Goal: Task Accomplishment & Management: Manage account settings

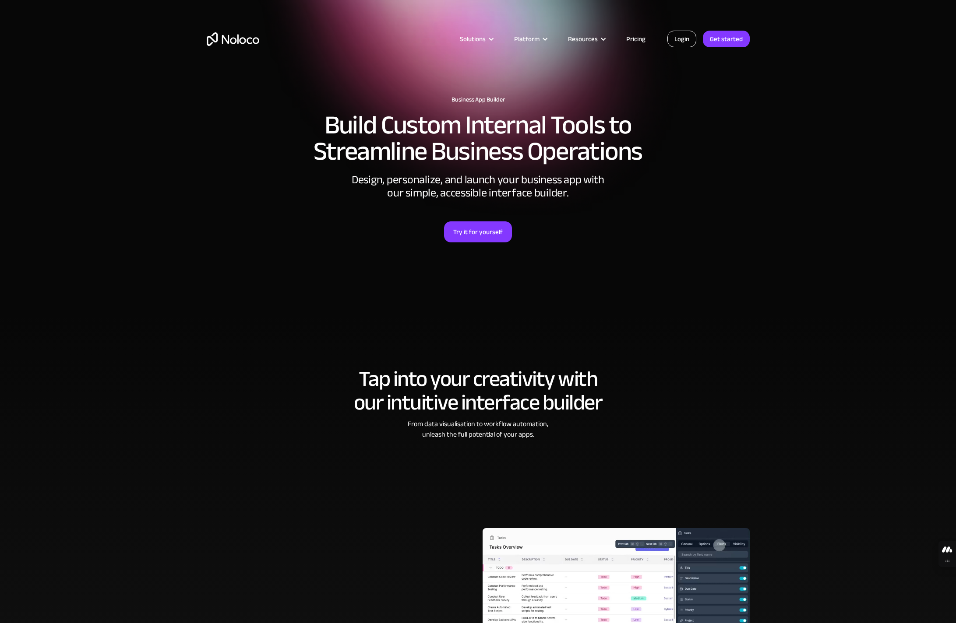
click at [679, 44] on link "Login" at bounding box center [681, 39] width 29 height 17
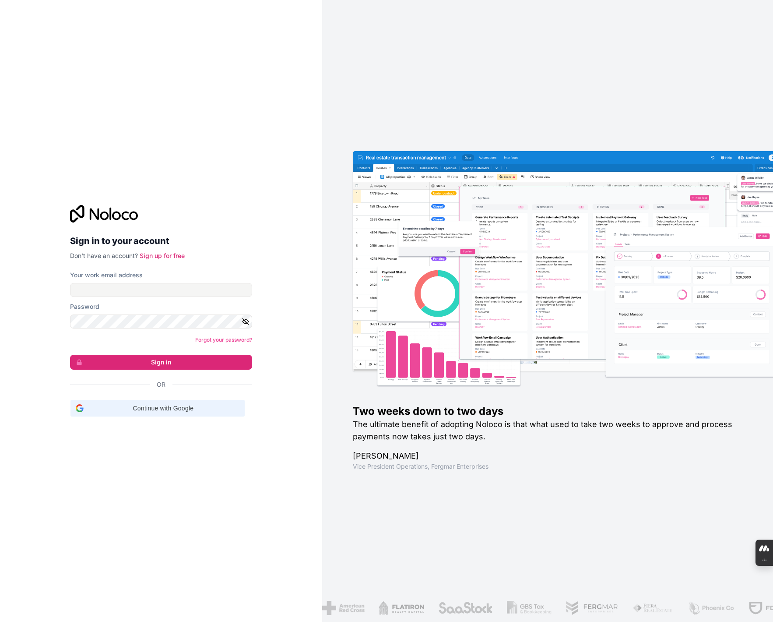
click at [165, 410] on span "Continue with Google" at bounding box center [163, 408] width 152 height 9
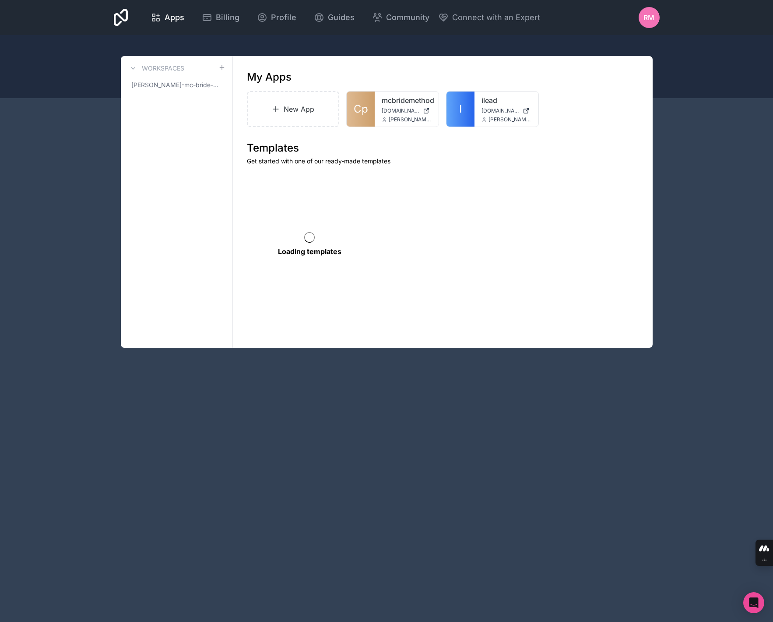
click at [650, 24] on div "RM" at bounding box center [649, 17] width 21 height 21
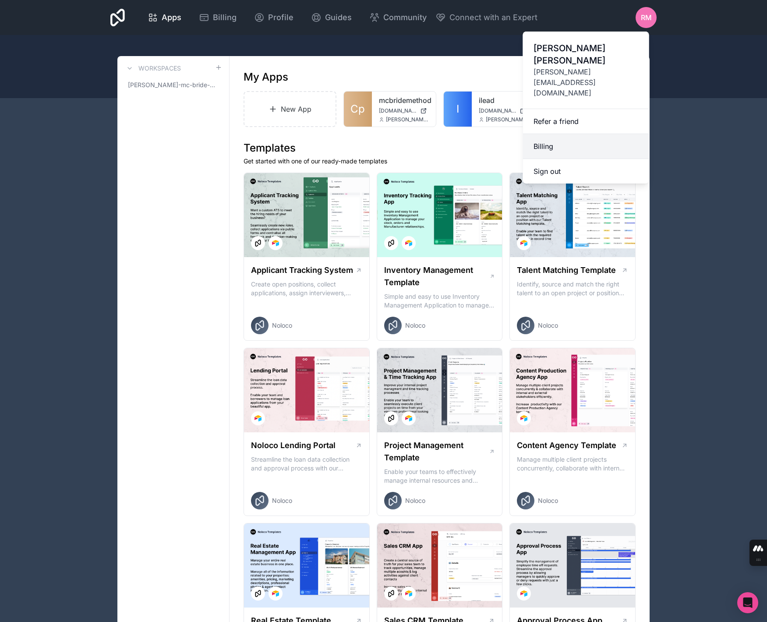
click at [566, 134] on link "Billing" at bounding box center [586, 146] width 126 height 25
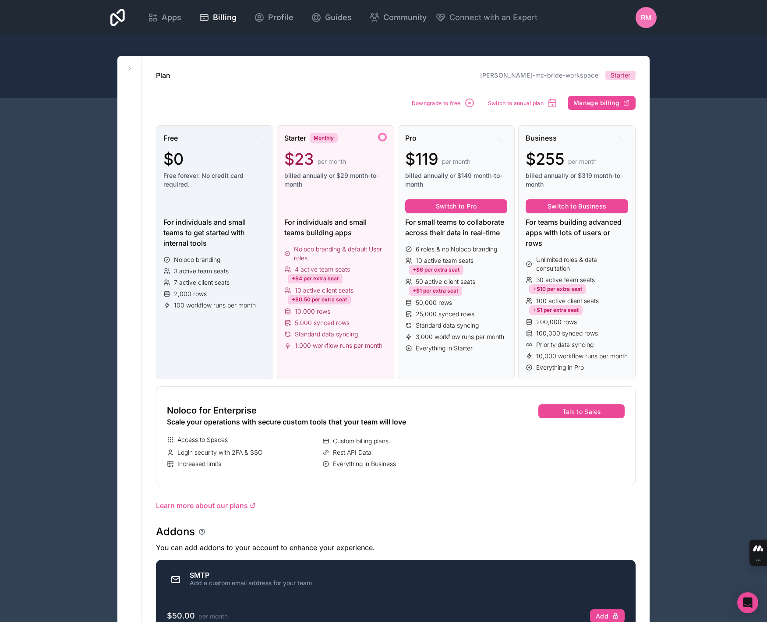
click at [196, 244] on div "For individuals and small teams to get started with internal tools" at bounding box center [214, 233] width 102 height 32
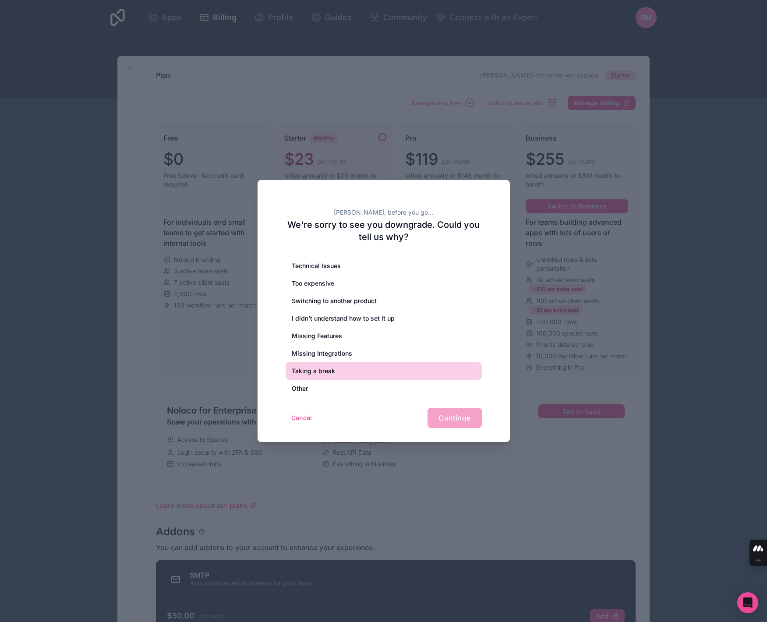
click at [332, 370] on div "Taking a break" at bounding box center [383, 371] width 196 height 18
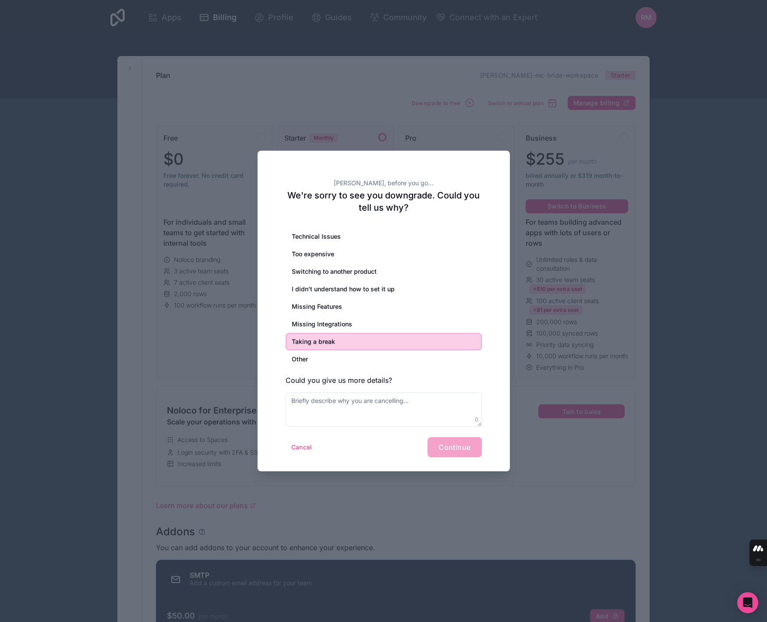
click at [461, 451] on div "Cancel Continue" at bounding box center [383, 447] width 196 height 20
click at [366, 394] on textarea at bounding box center [383, 409] width 196 height 34
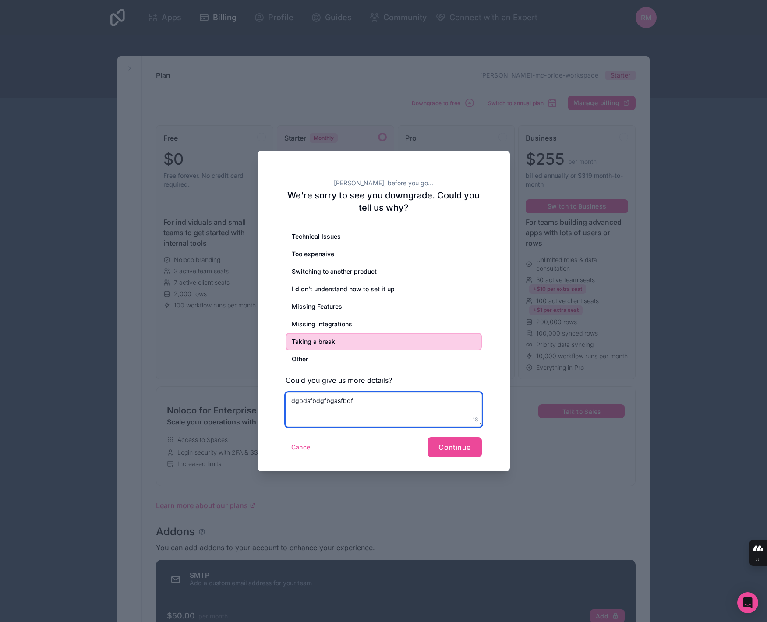
type textarea "dgbdsfbdgfbgasfbdf"
click at [451, 447] on span "Continue" at bounding box center [454, 447] width 32 height 9
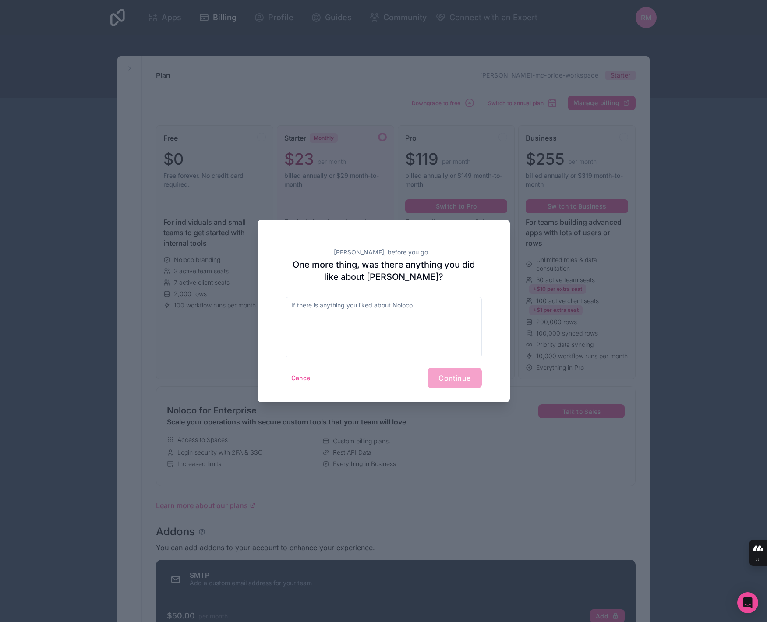
click at [447, 387] on div "Cancel Continue" at bounding box center [383, 378] width 196 height 20
click at [433, 331] on textarea at bounding box center [383, 327] width 196 height 60
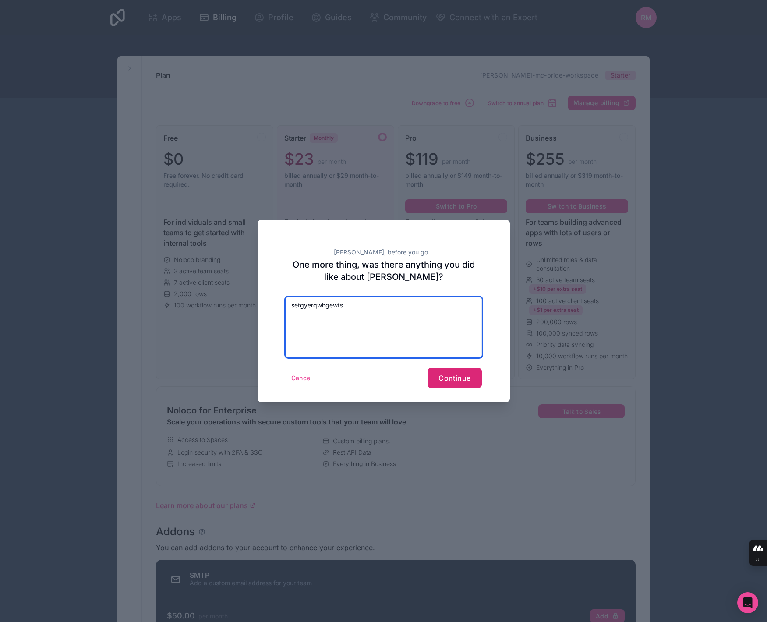
type textarea "setgyerqwhgewts"
click at [454, 376] on span "Continue" at bounding box center [454, 377] width 32 height 9
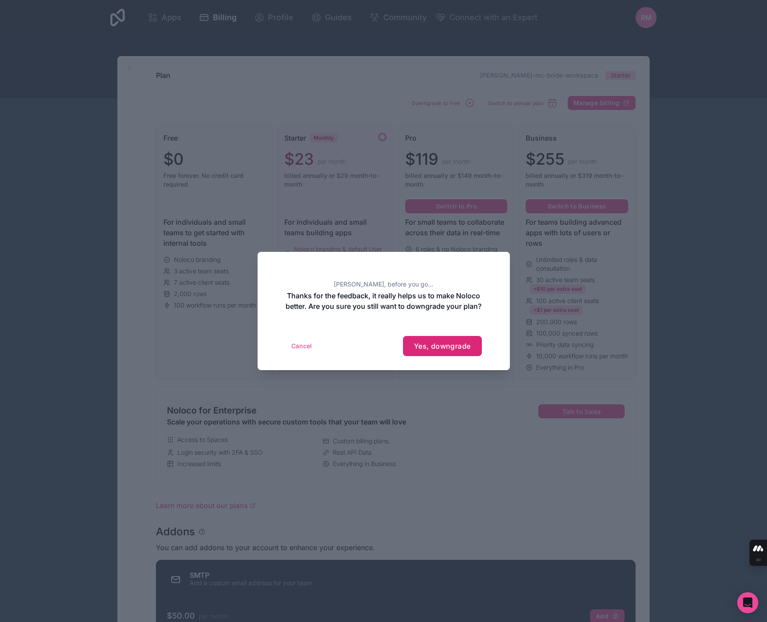
click at [445, 350] on span "Yes, downgrade" at bounding box center [442, 346] width 57 height 9
